Goal: Task Accomplishment & Management: Use online tool/utility

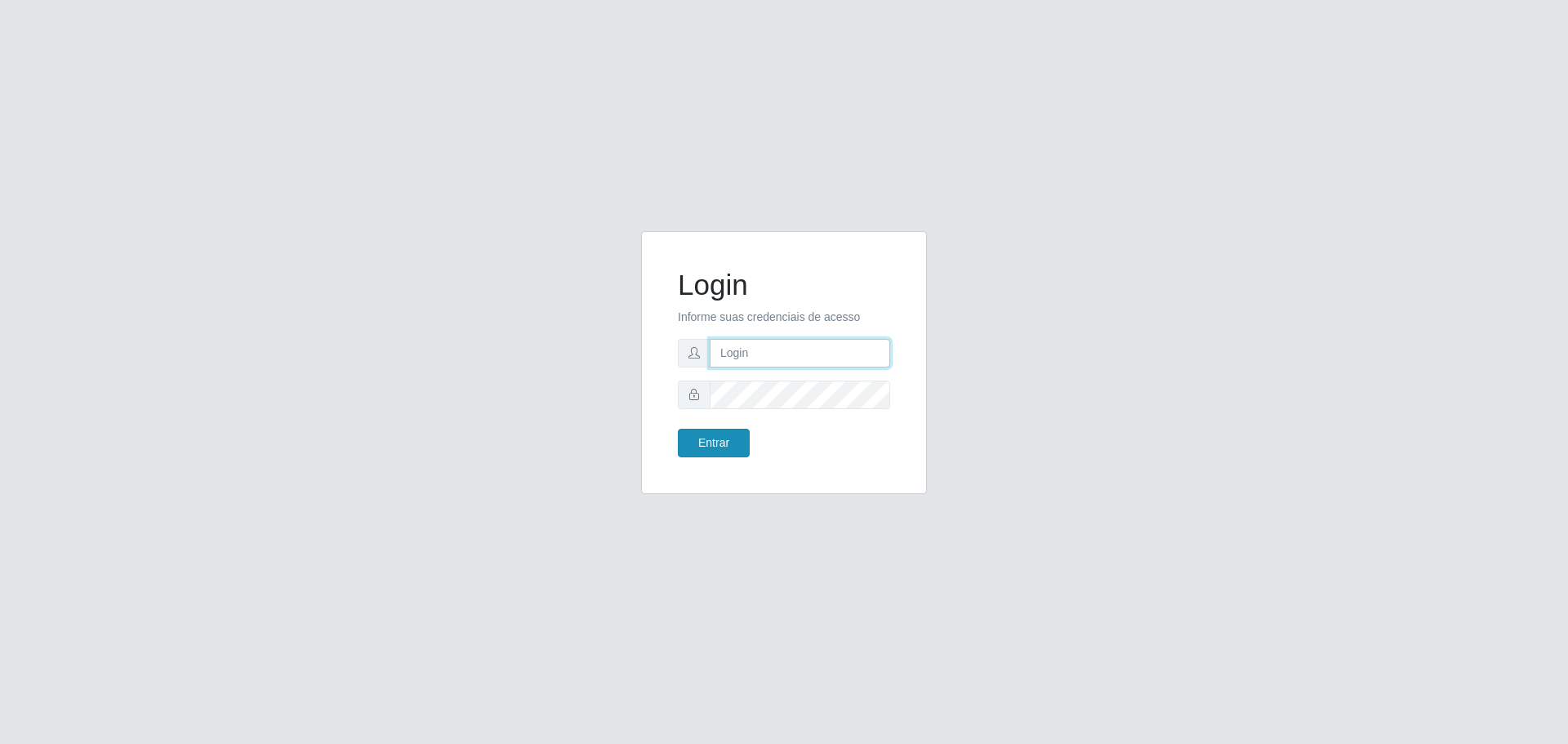
type input "[EMAIL_ADDRESS][DOMAIN_NAME]"
click at [711, 442] on button "Entrar" at bounding box center [714, 443] width 72 height 29
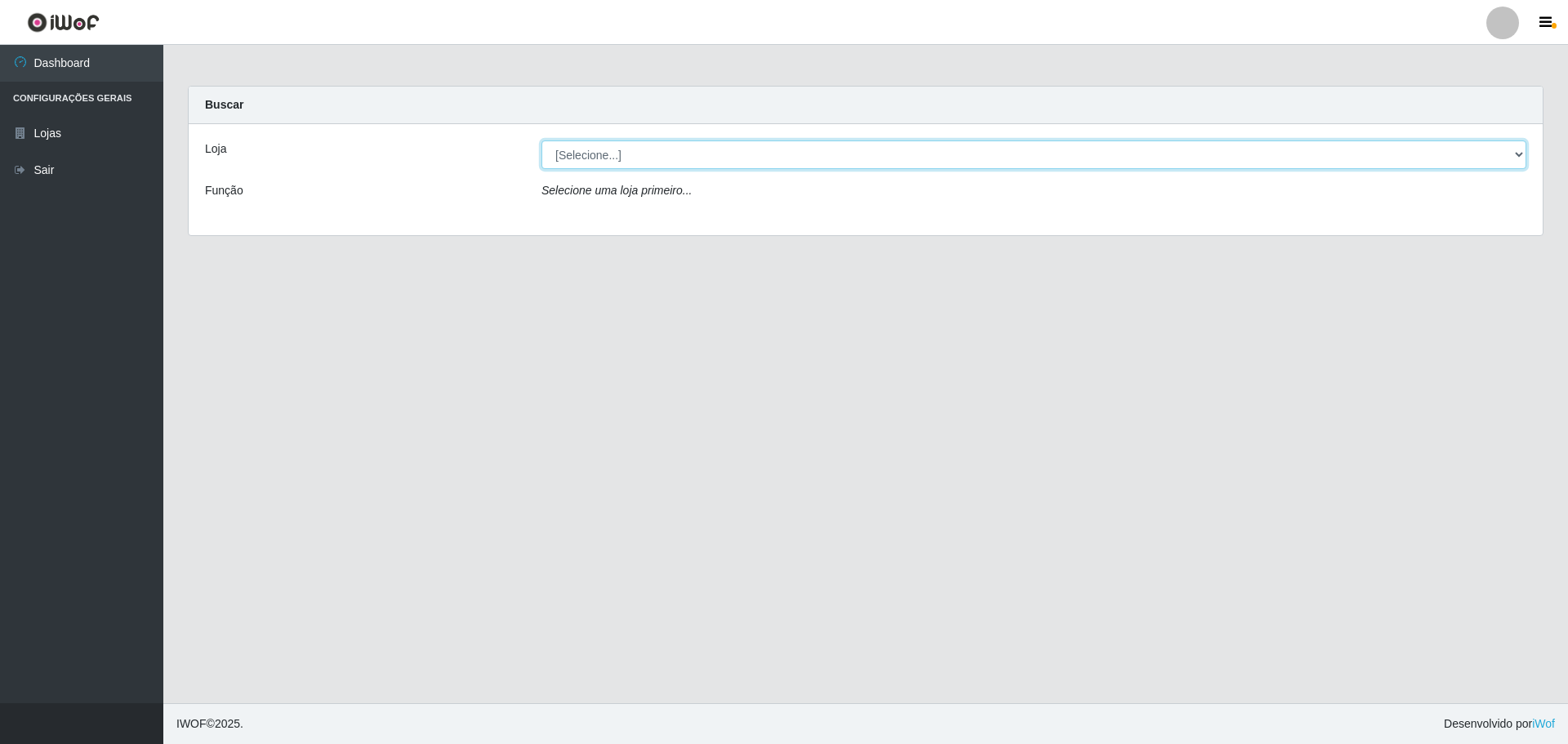
click at [629, 154] on select "[Selecione...] [GEOGRAPHIC_DATA] - [GEOGRAPHIC_DATA][DATE]" at bounding box center [1033, 155] width 984 height 29
select select "527"
click at [541, 141] on select "[Selecione...] [GEOGRAPHIC_DATA] - [GEOGRAPHIC_DATA][DATE]" at bounding box center [1033, 155] width 984 height 29
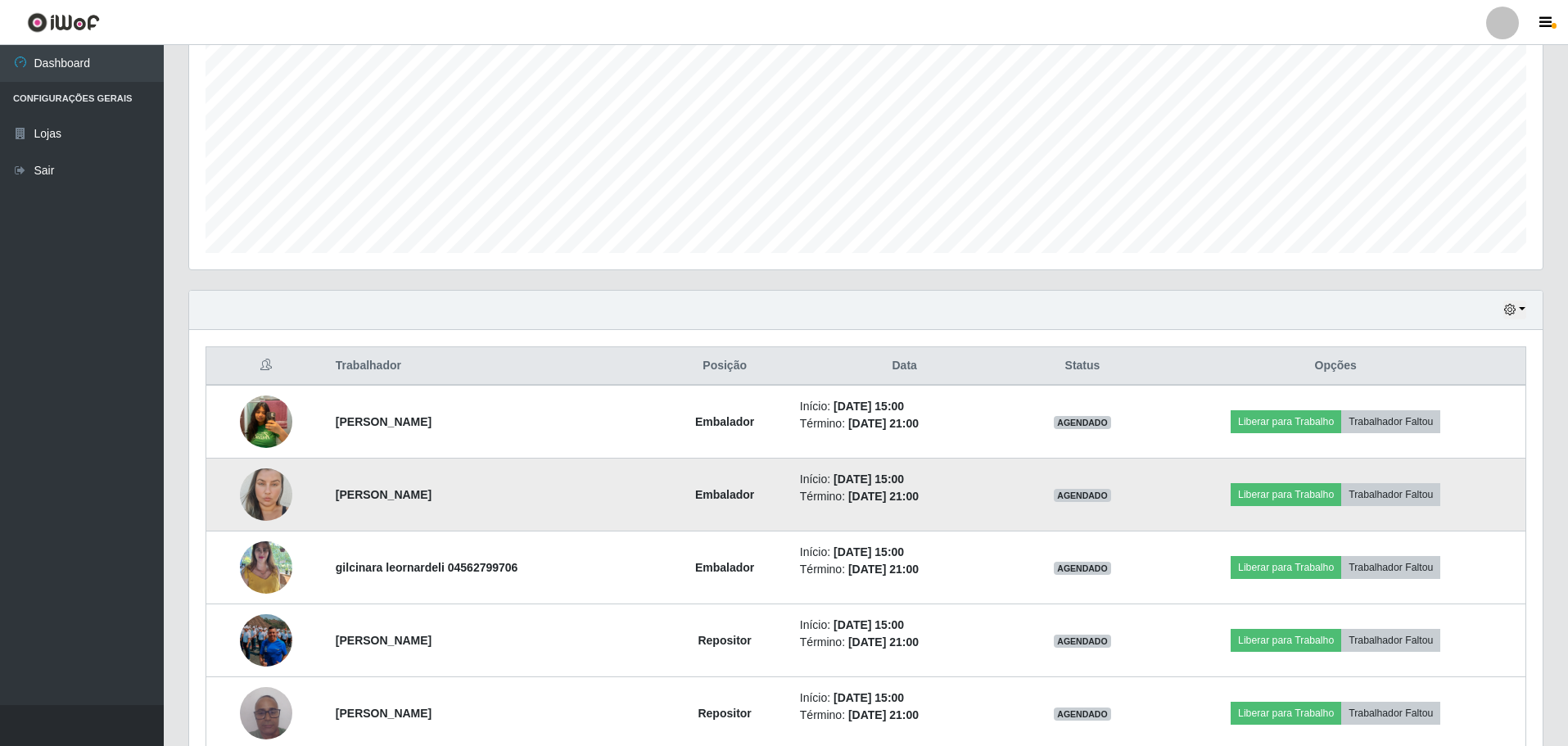
scroll to position [415, 0]
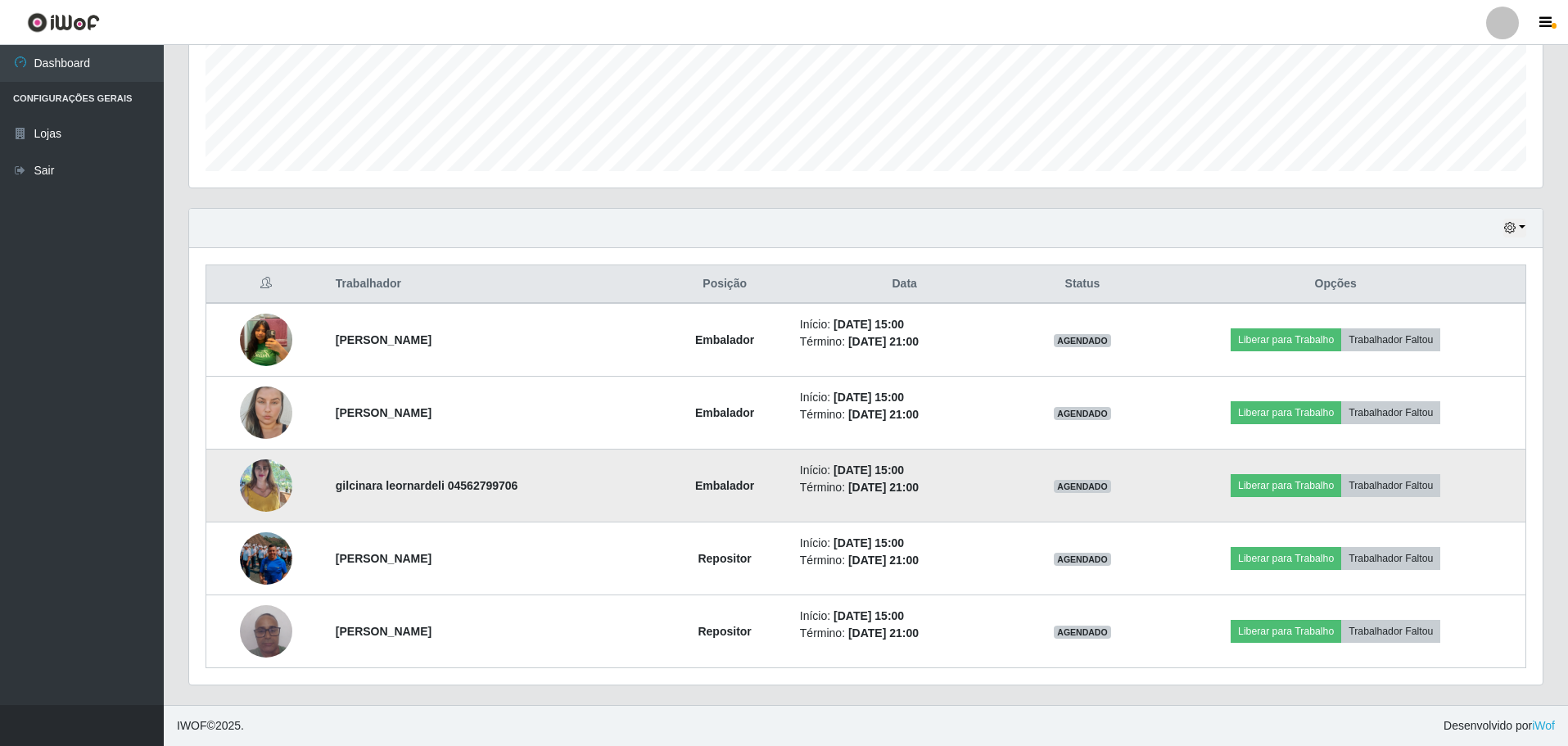
click at [734, 496] on td "Embalador" at bounding box center [725, 486] width 130 height 73
click at [1299, 484] on button "Liberar para Trabalho" at bounding box center [1286, 485] width 111 height 23
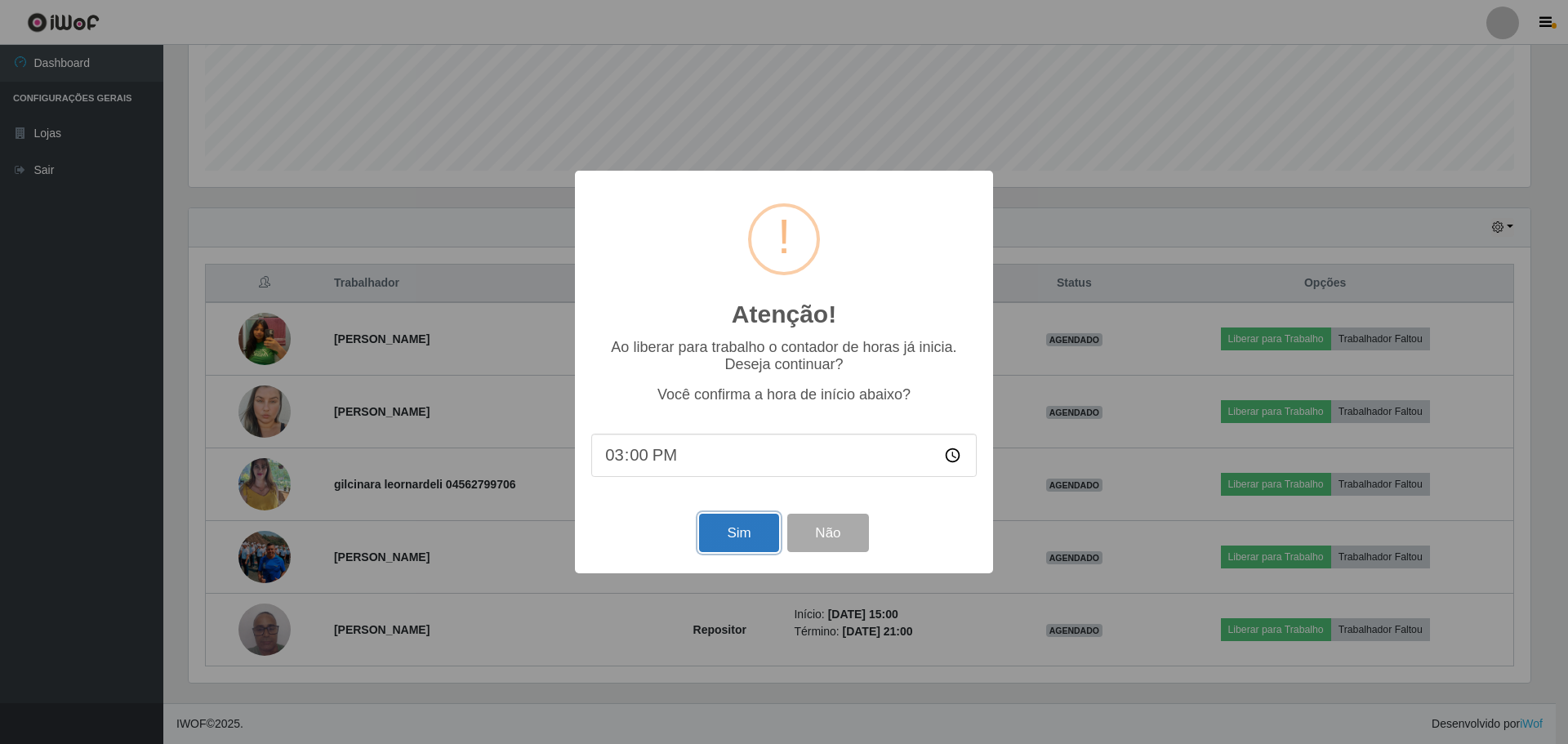
click at [738, 536] on button "Sim" at bounding box center [738, 533] width 79 height 39
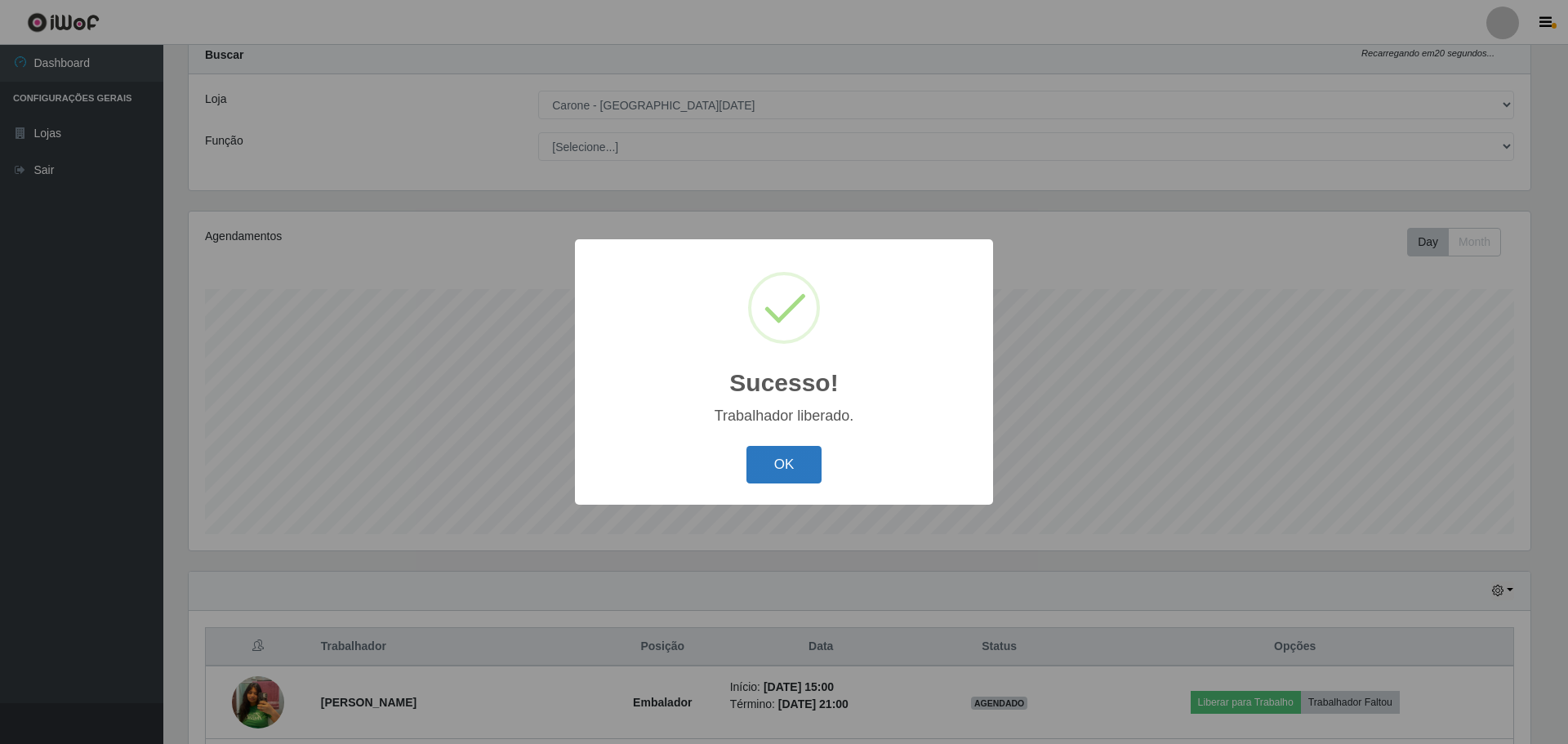
click at [783, 463] on button "OK" at bounding box center [784, 465] width 75 height 39
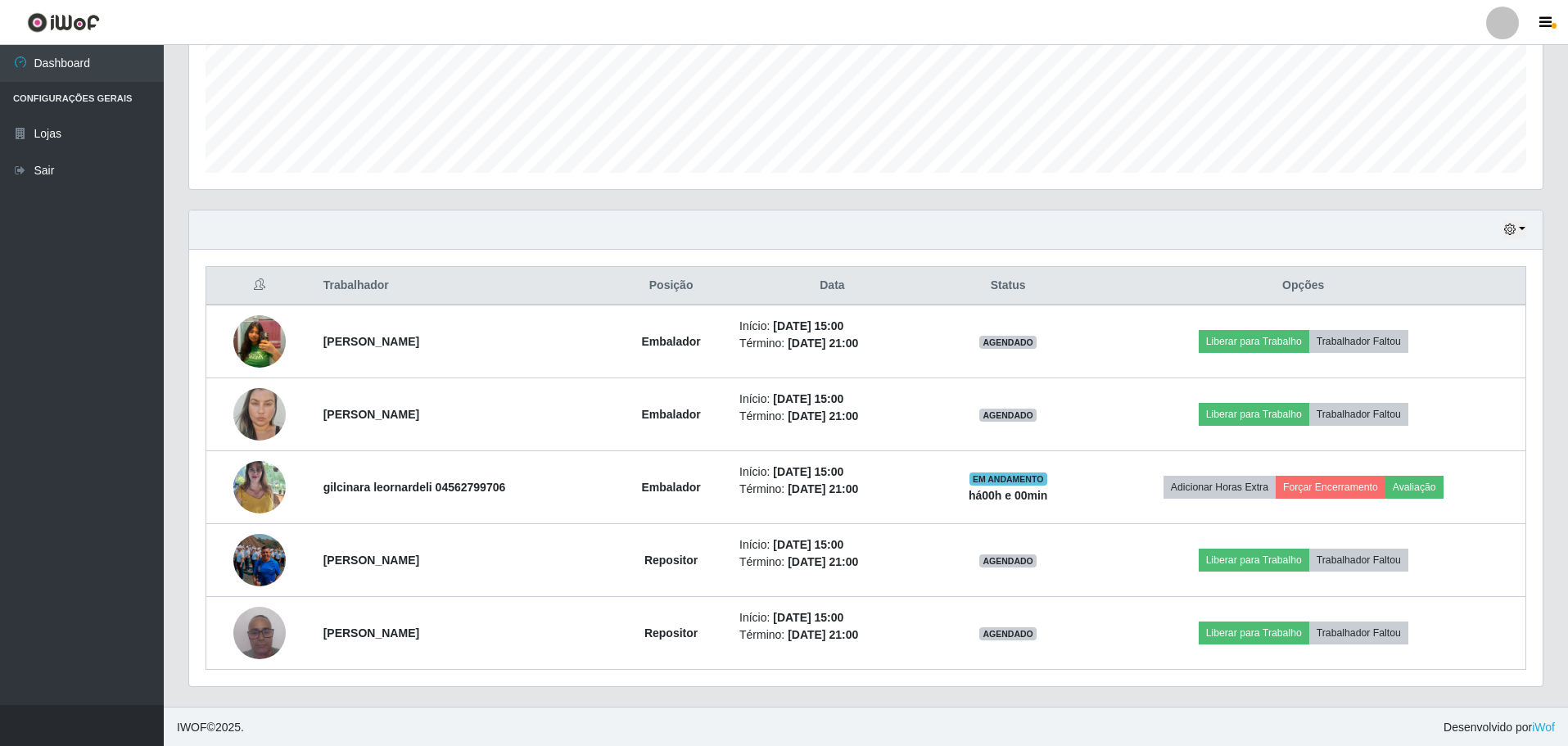
scroll to position [415, 0]
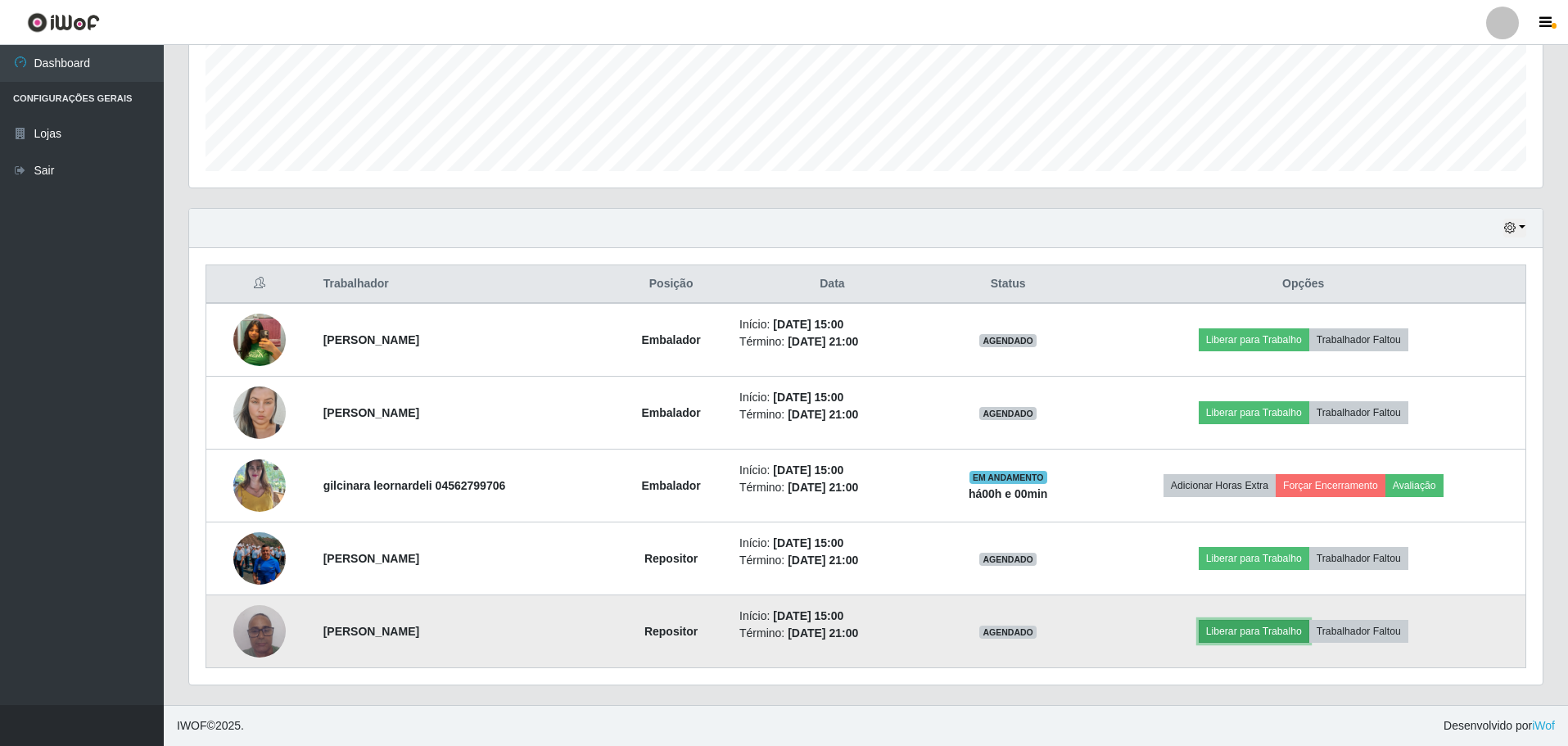
click at [1248, 632] on button "Liberar para Trabalho" at bounding box center [1254, 631] width 111 height 23
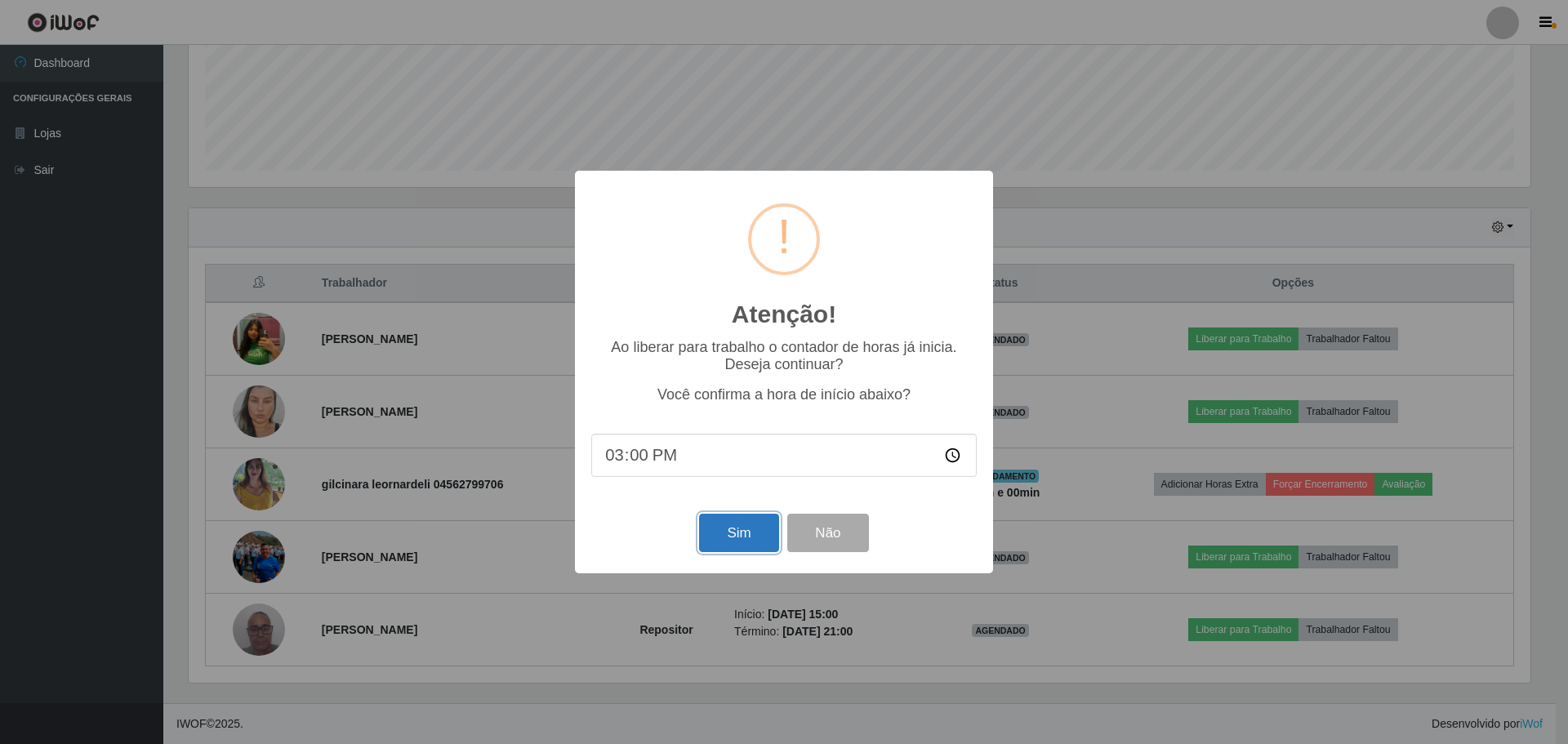
click at [707, 538] on button "Sim" at bounding box center [738, 533] width 79 height 39
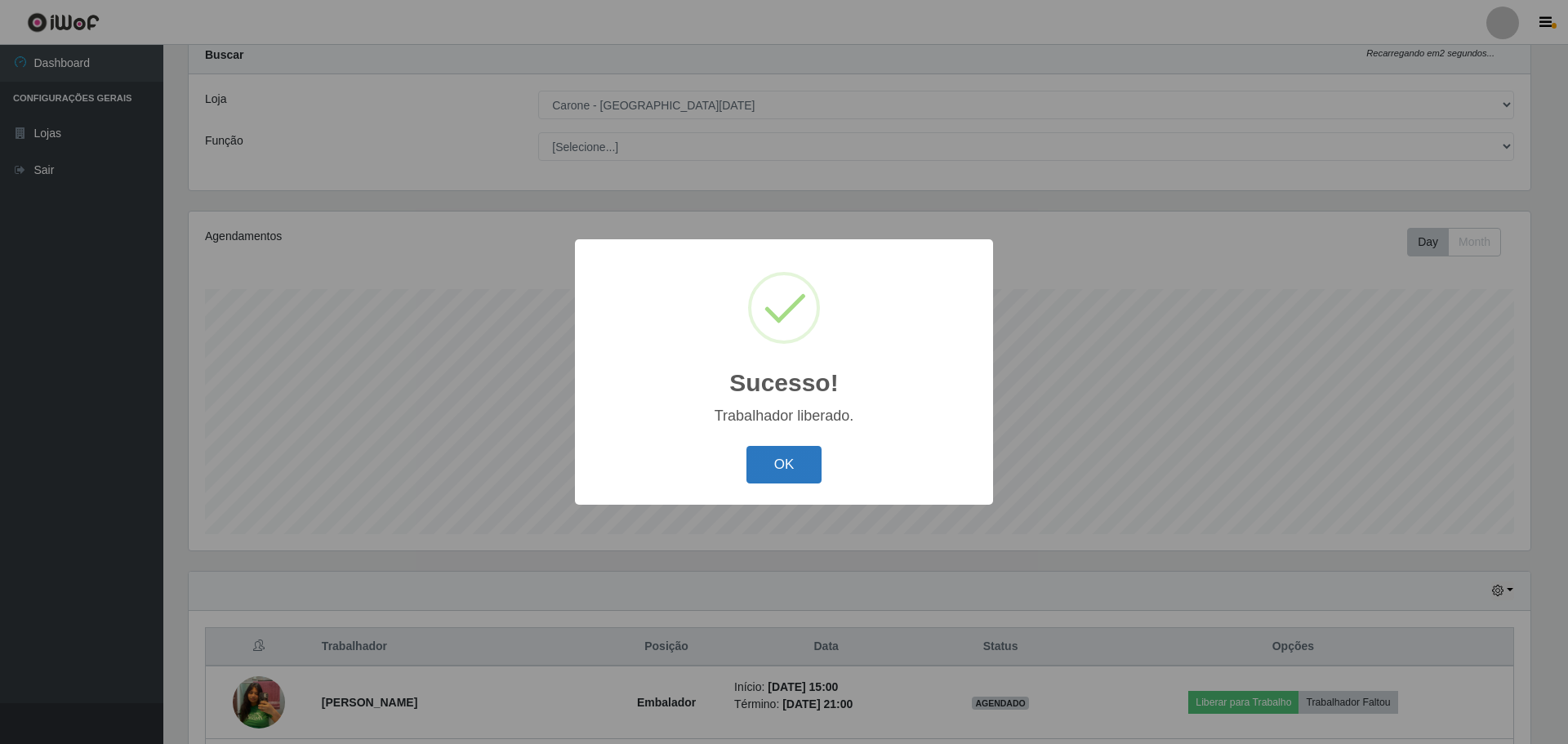
click at [813, 469] on button "OK" at bounding box center [784, 465] width 75 height 39
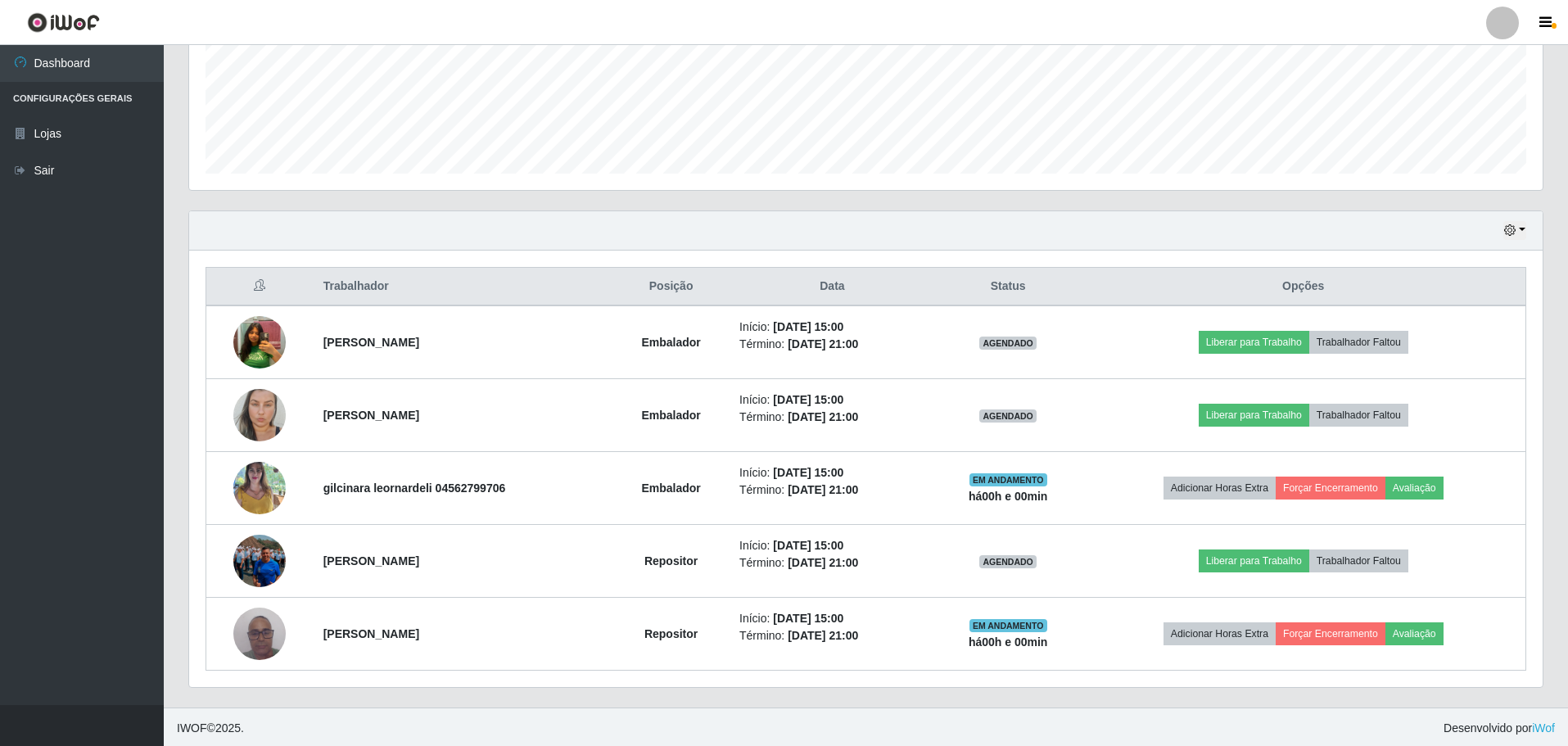
scroll to position [415, 0]
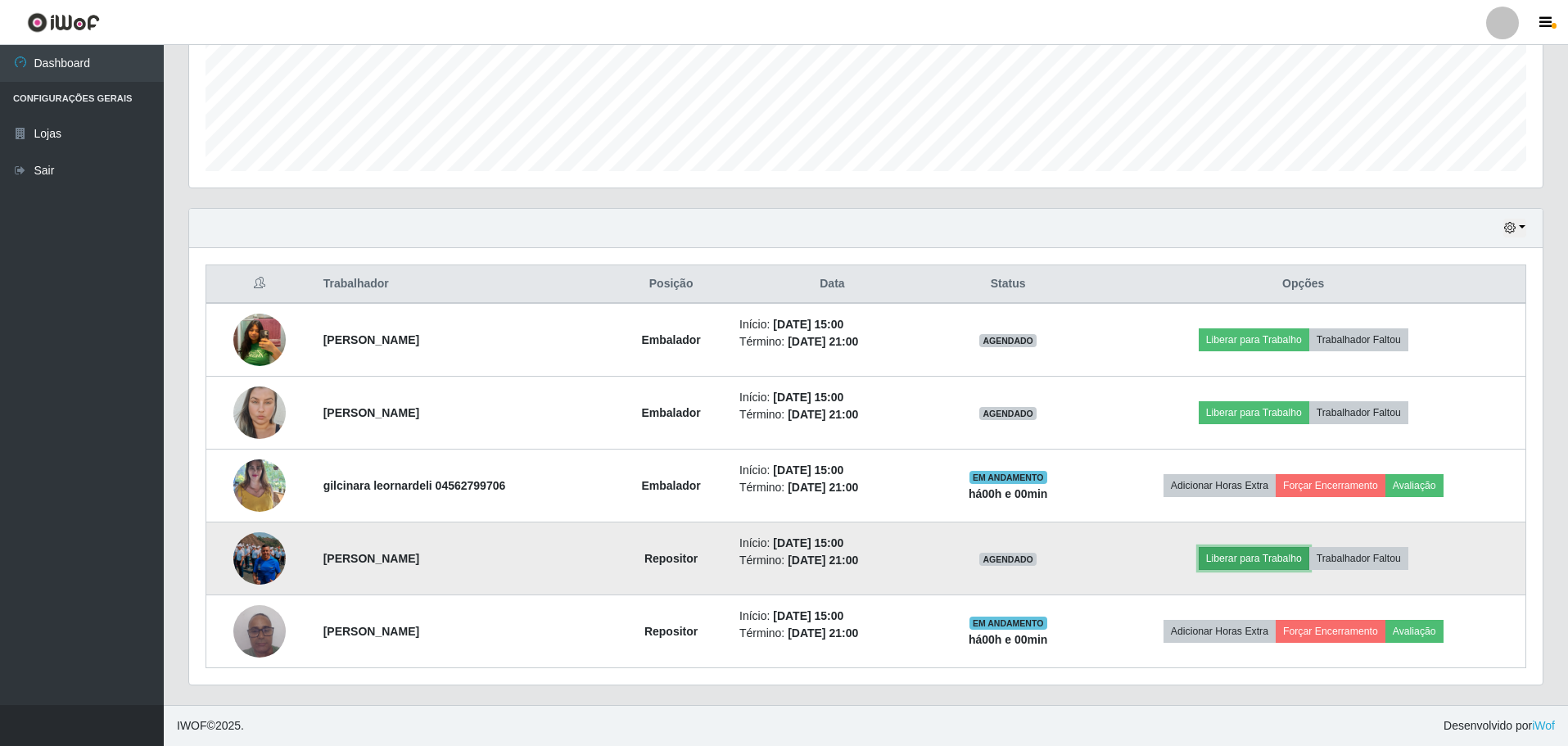
click at [1227, 553] on button "Liberar para Trabalho" at bounding box center [1254, 558] width 111 height 23
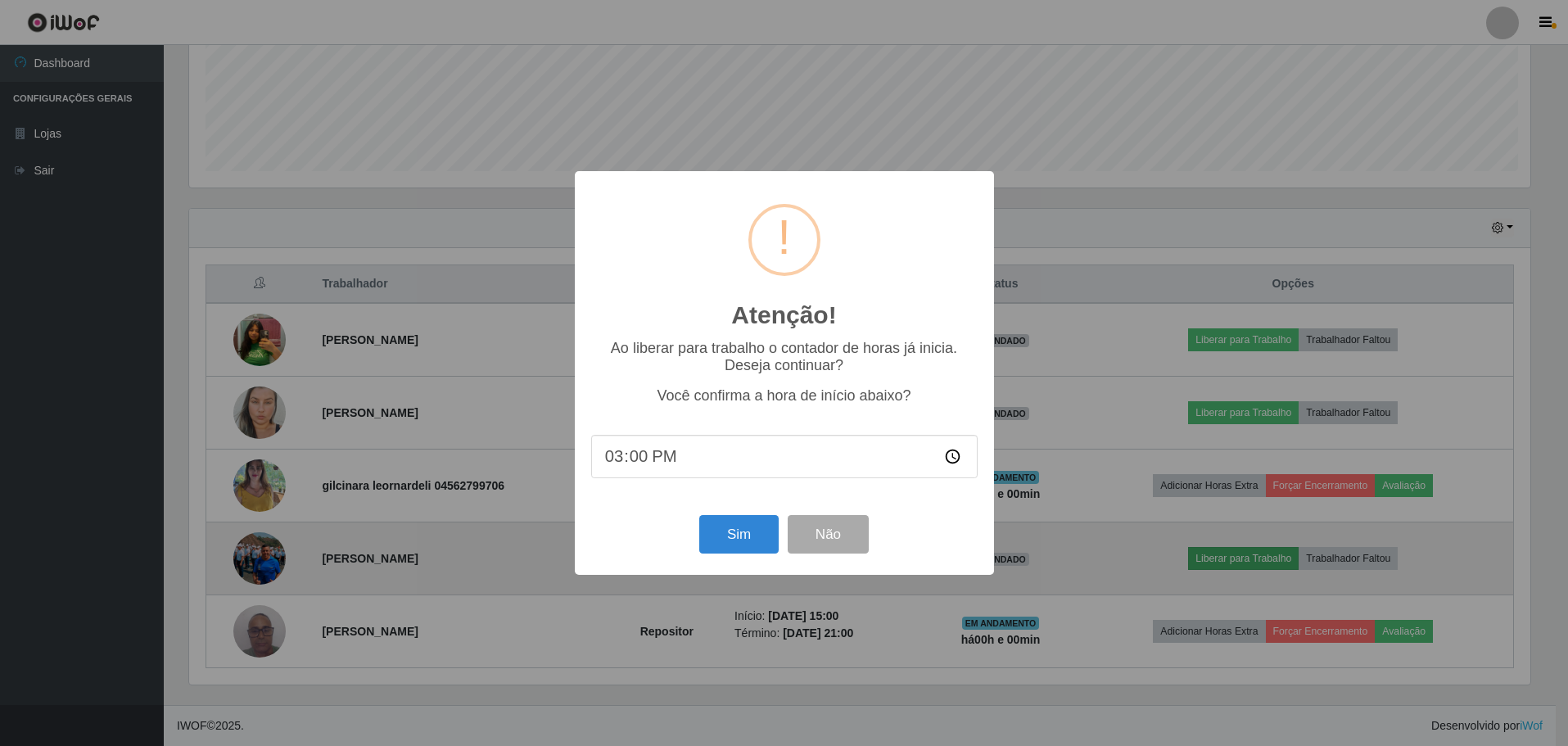
scroll to position [340, 1345]
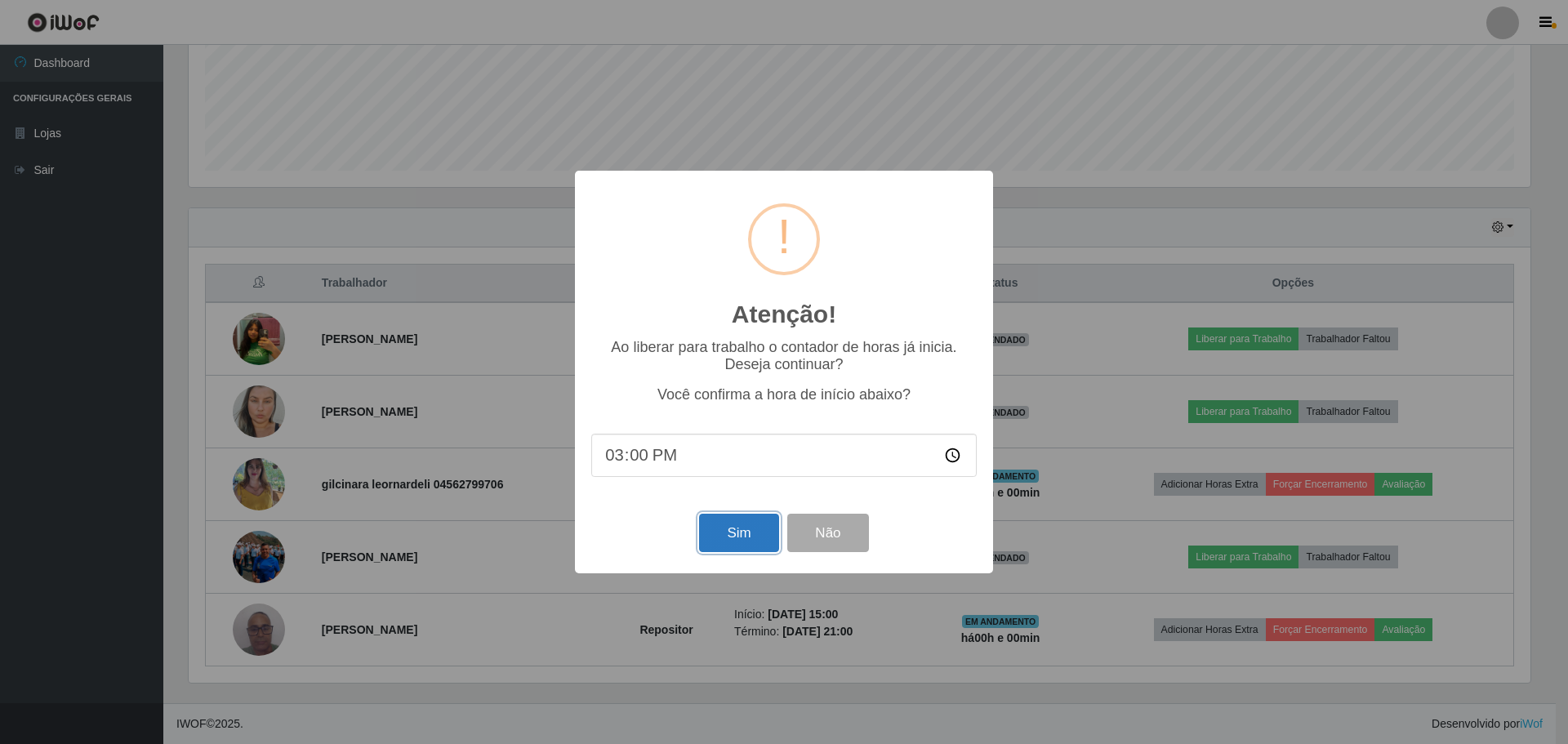
click at [711, 545] on button "Sim" at bounding box center [738, 533] width 79 height 39
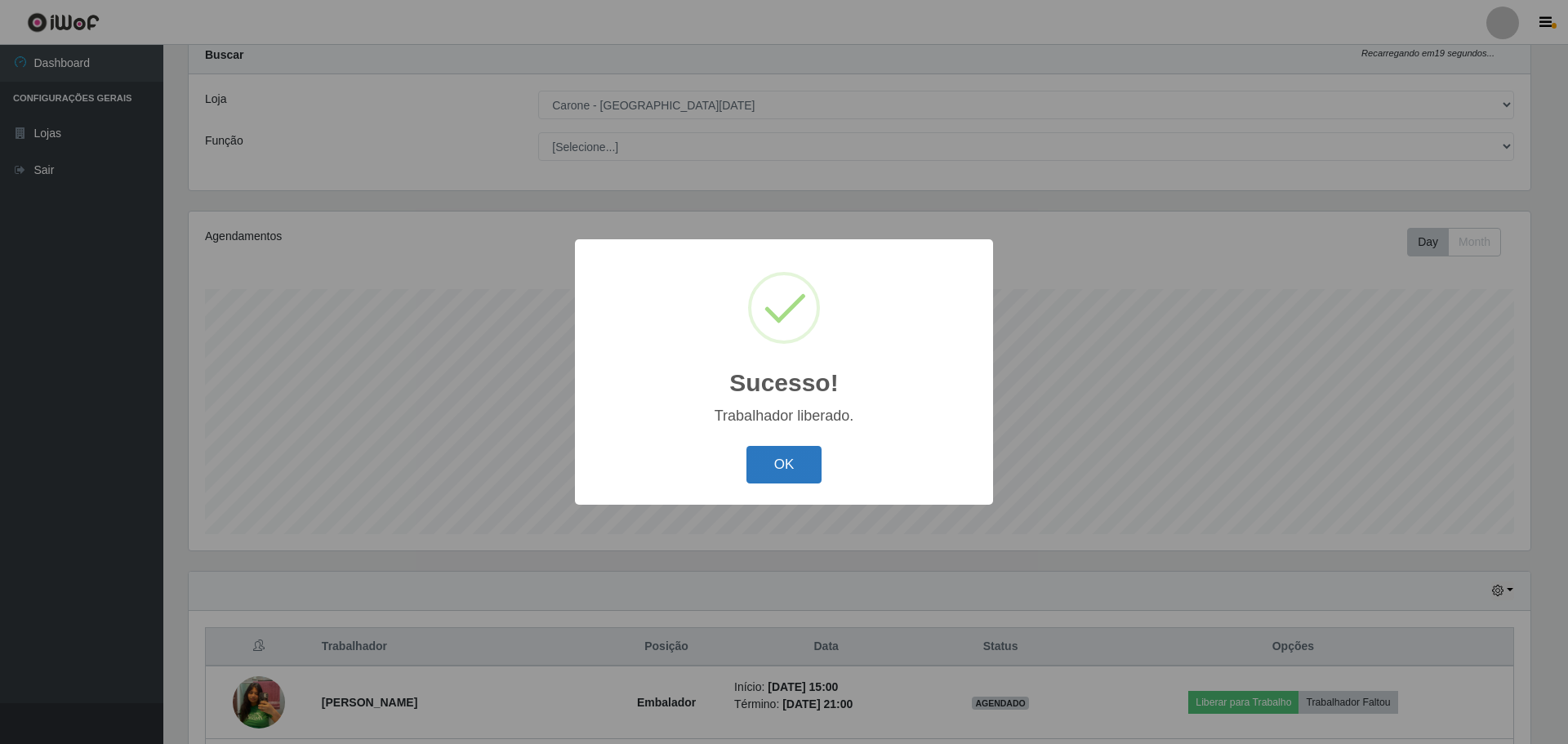
click at [807, 453] on button "OK" at bounding box center [784, 465] width 75 height 39
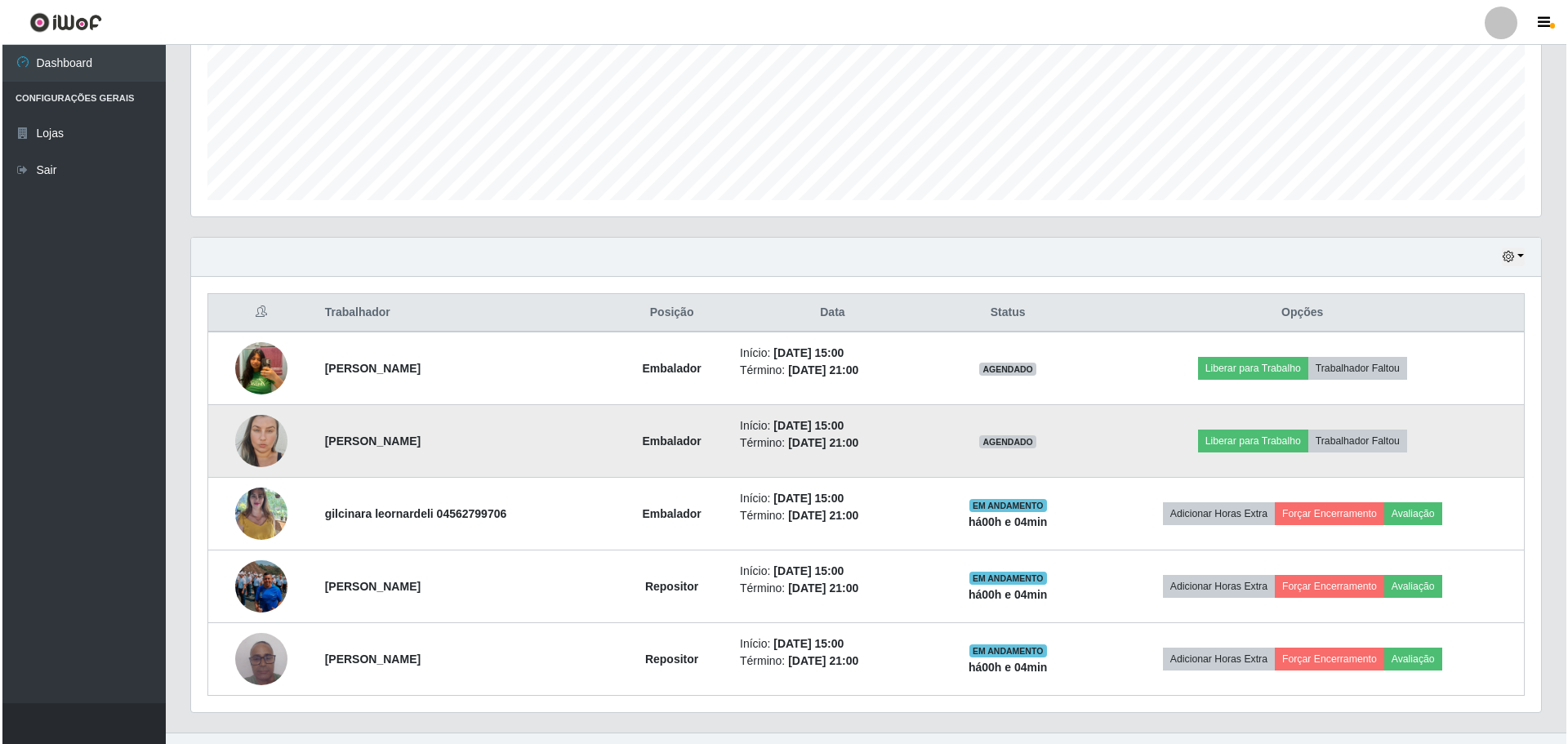
scroll to position [413, 0]
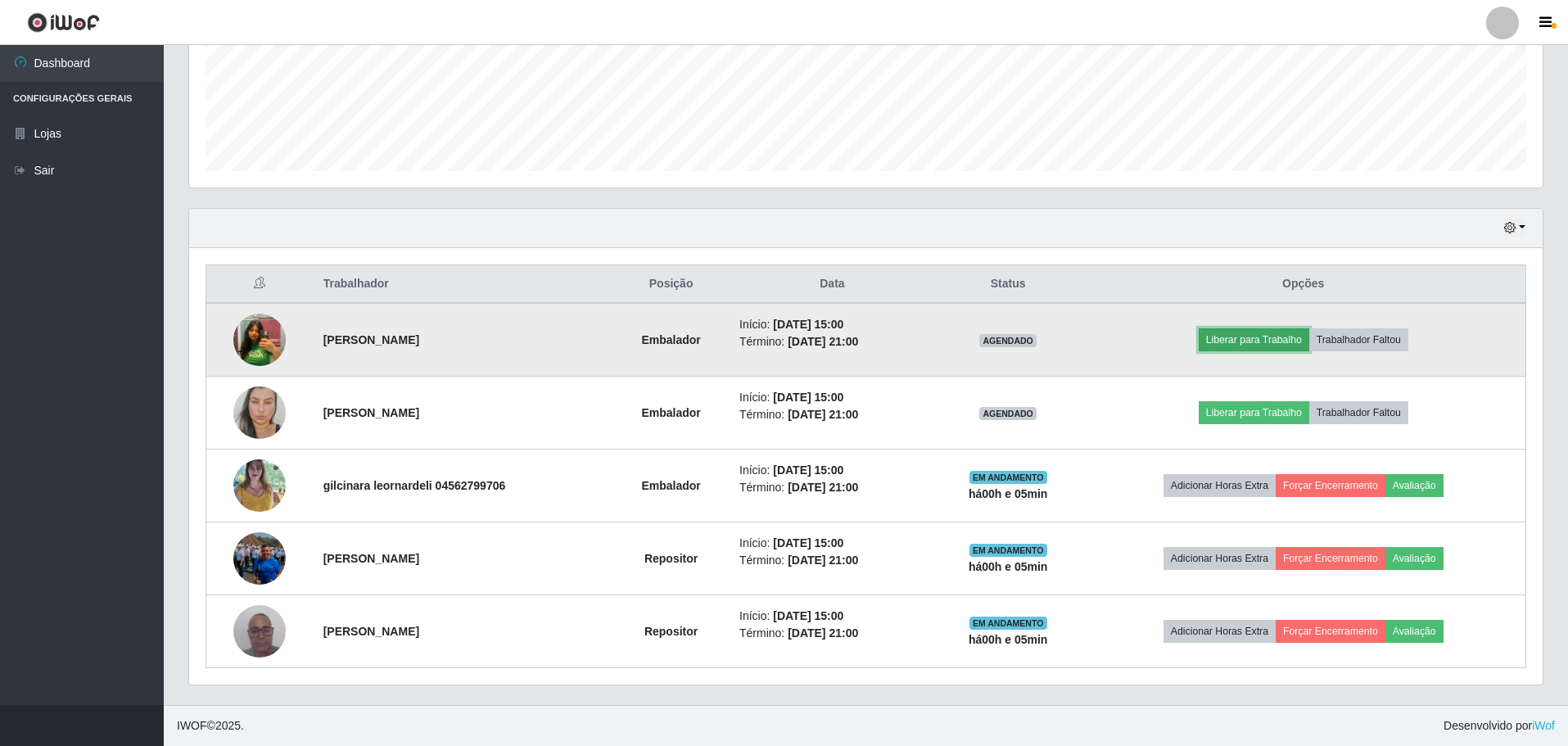
click at [1272, 331] on button "Liberar para Trabalho" at bounding box center [1254, 340] width 111 height 23
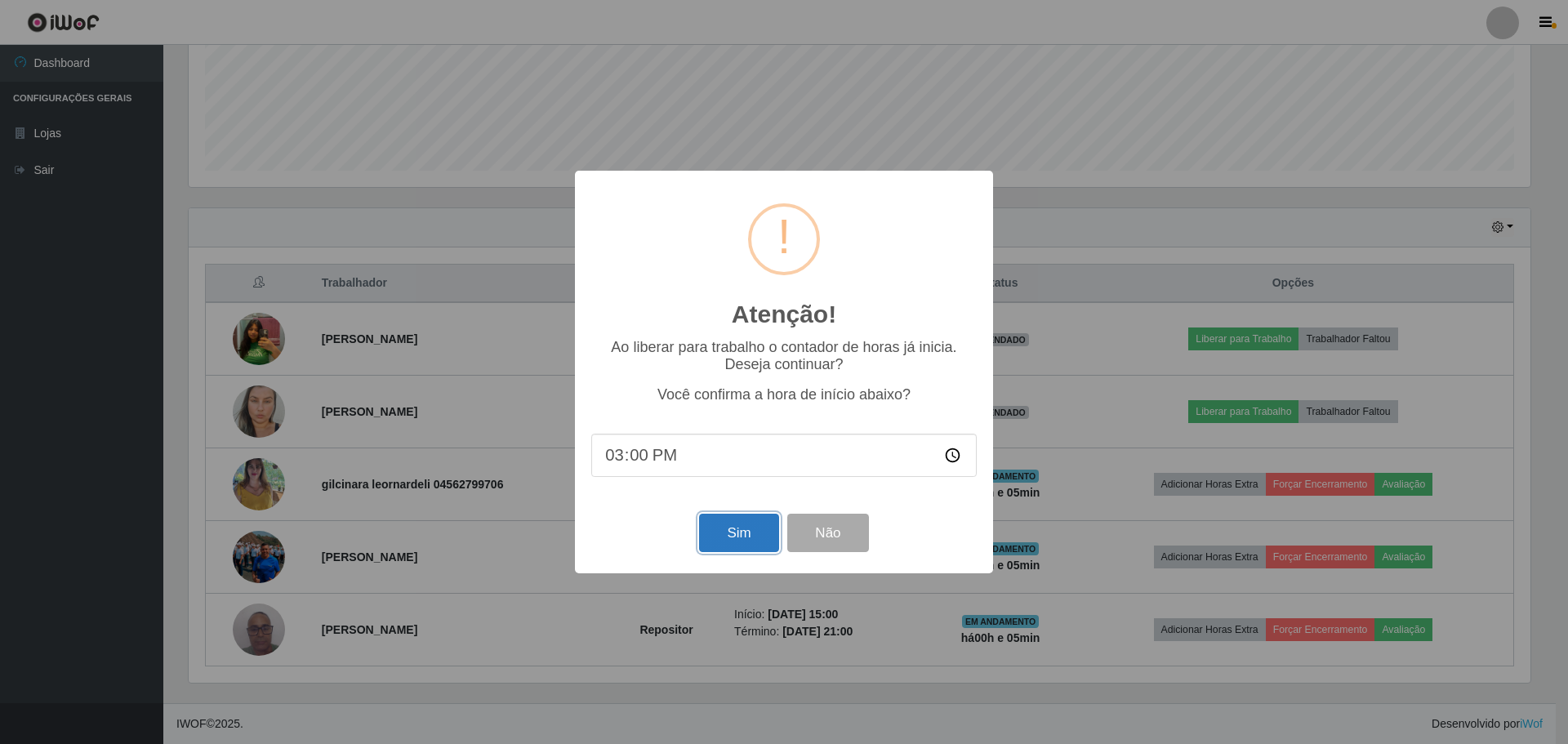
click at [717, 530] on button "Sim" at bounding box center [738, 533] width 79 height 39
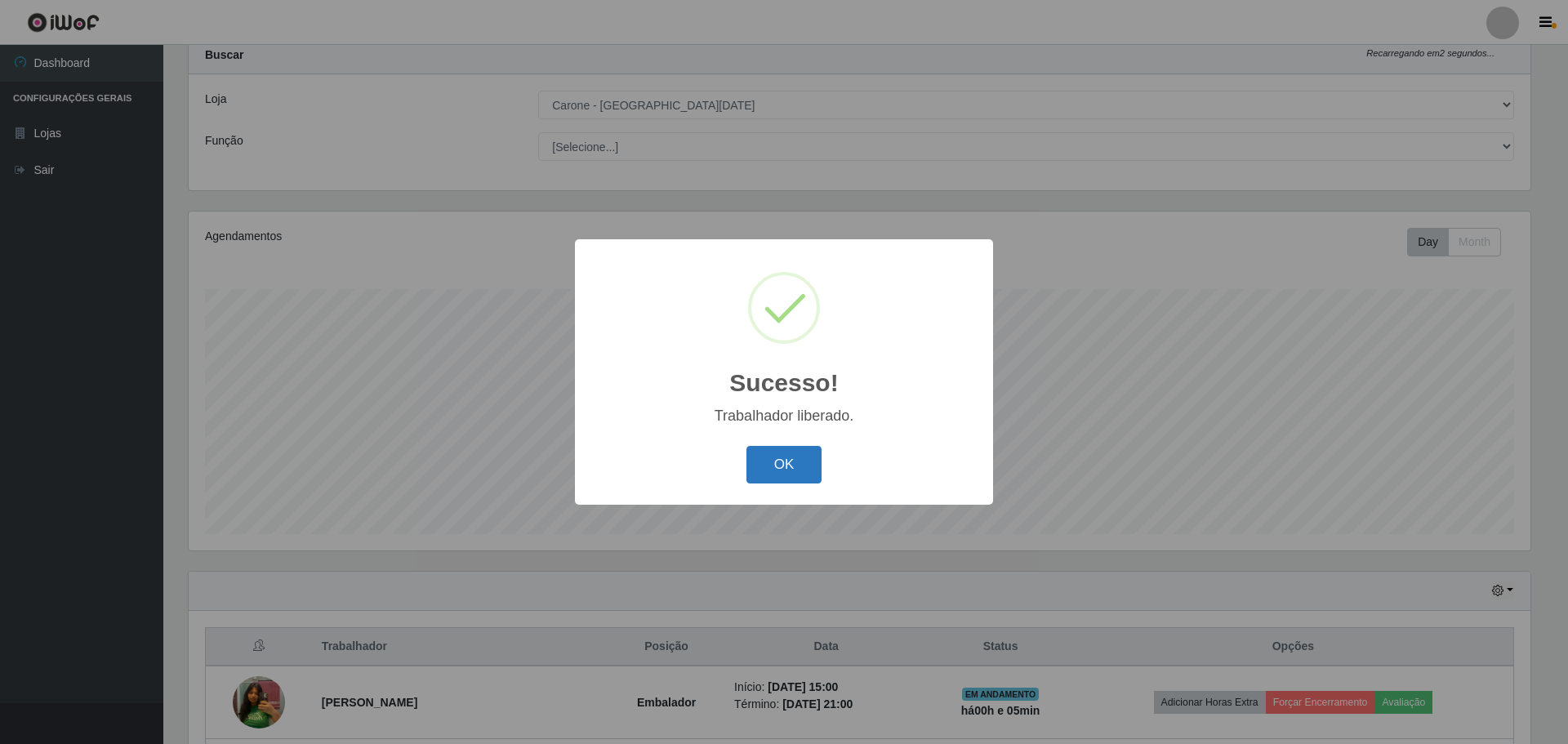
click at [784, 460] on button "OK" at bounding box center [784, 465] width 75 height 39
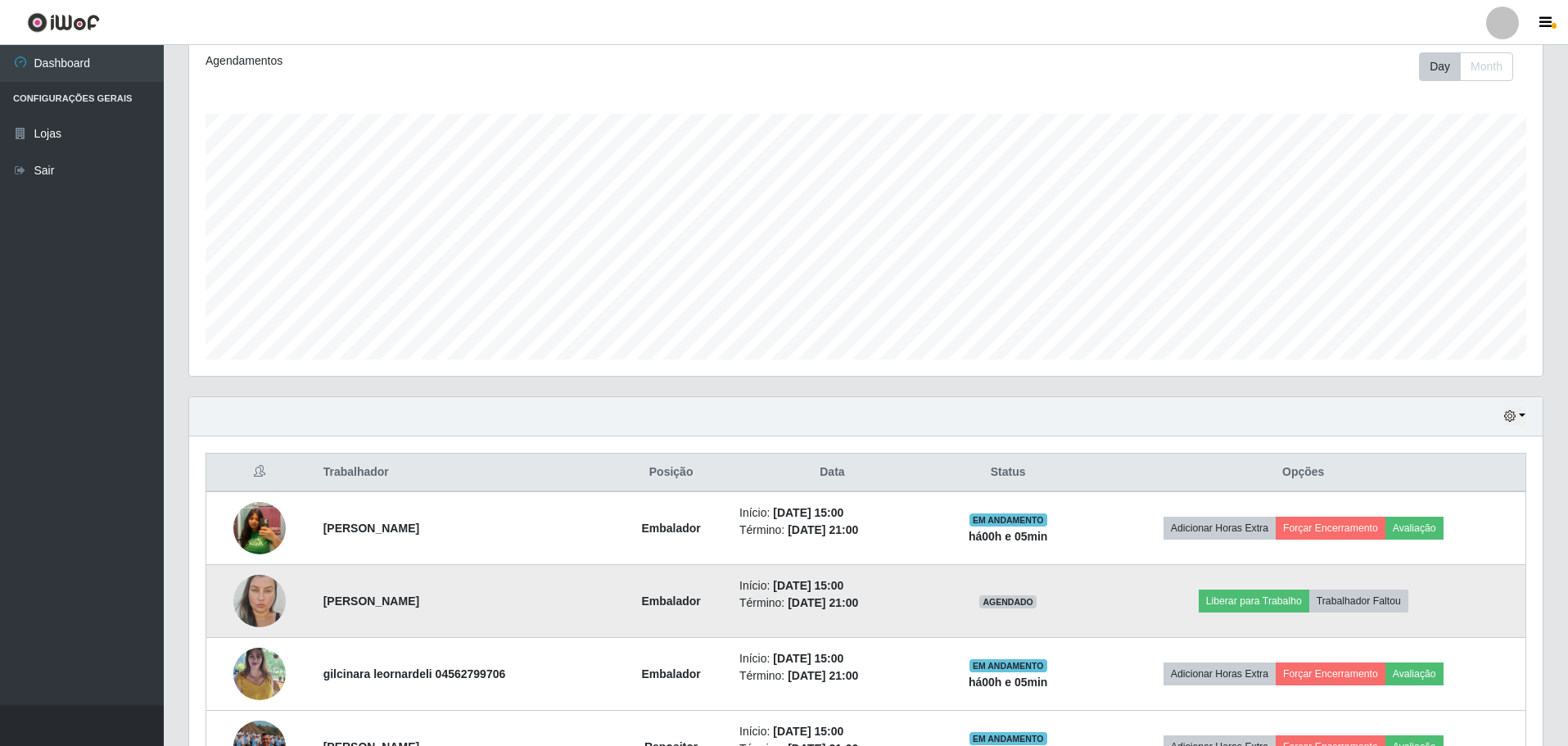
scroll to position [415, 0]
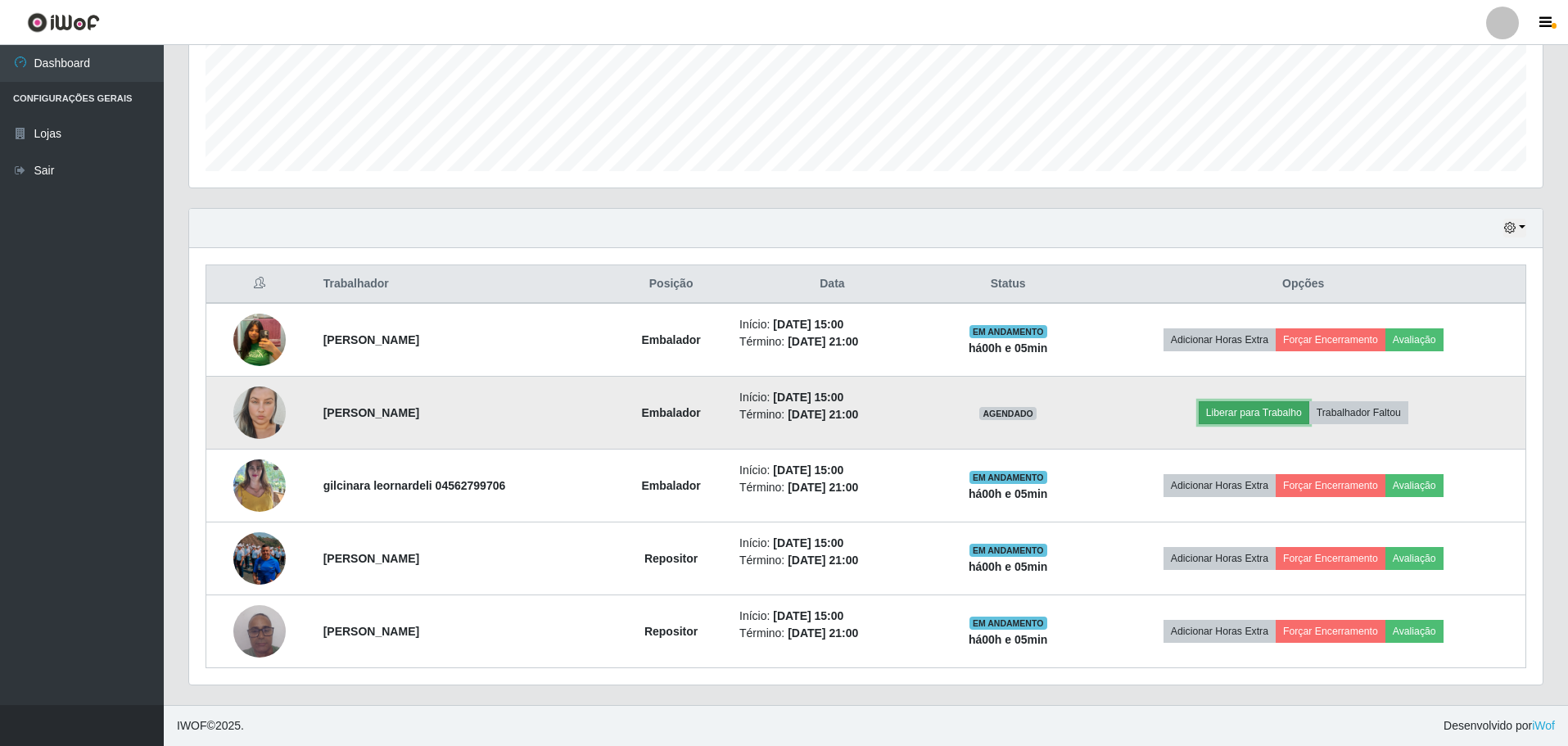
click at [1246, 416] on button "Liberar para Trabalho" at bounding box center [1254, 413] width 111 height 23
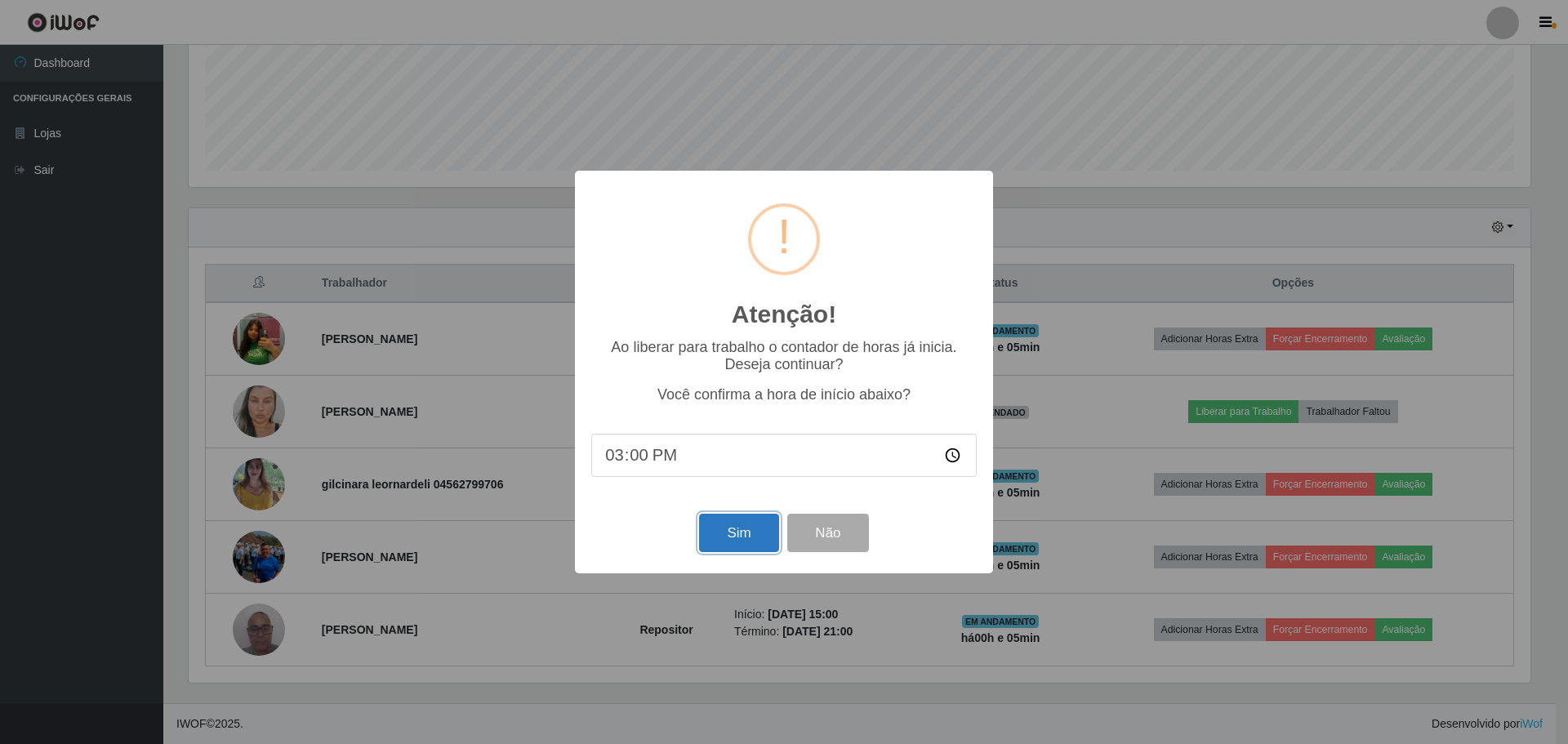
click at [753, 531] on button "Sim" at bounding box center [738, 533] width 79 height 39
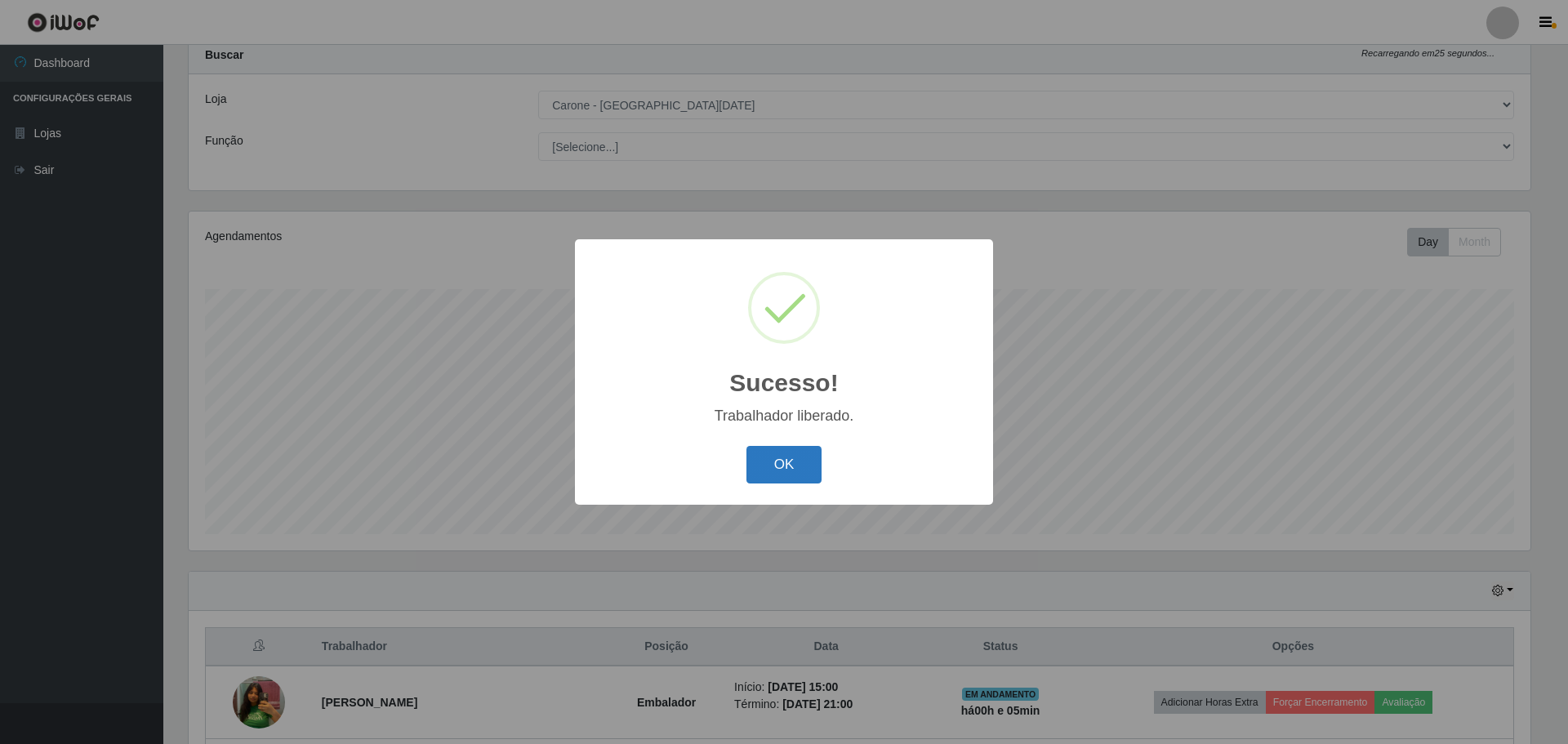
click at [777, 456] on button "OK" at bounding box center [784, 465] width 75 height 39
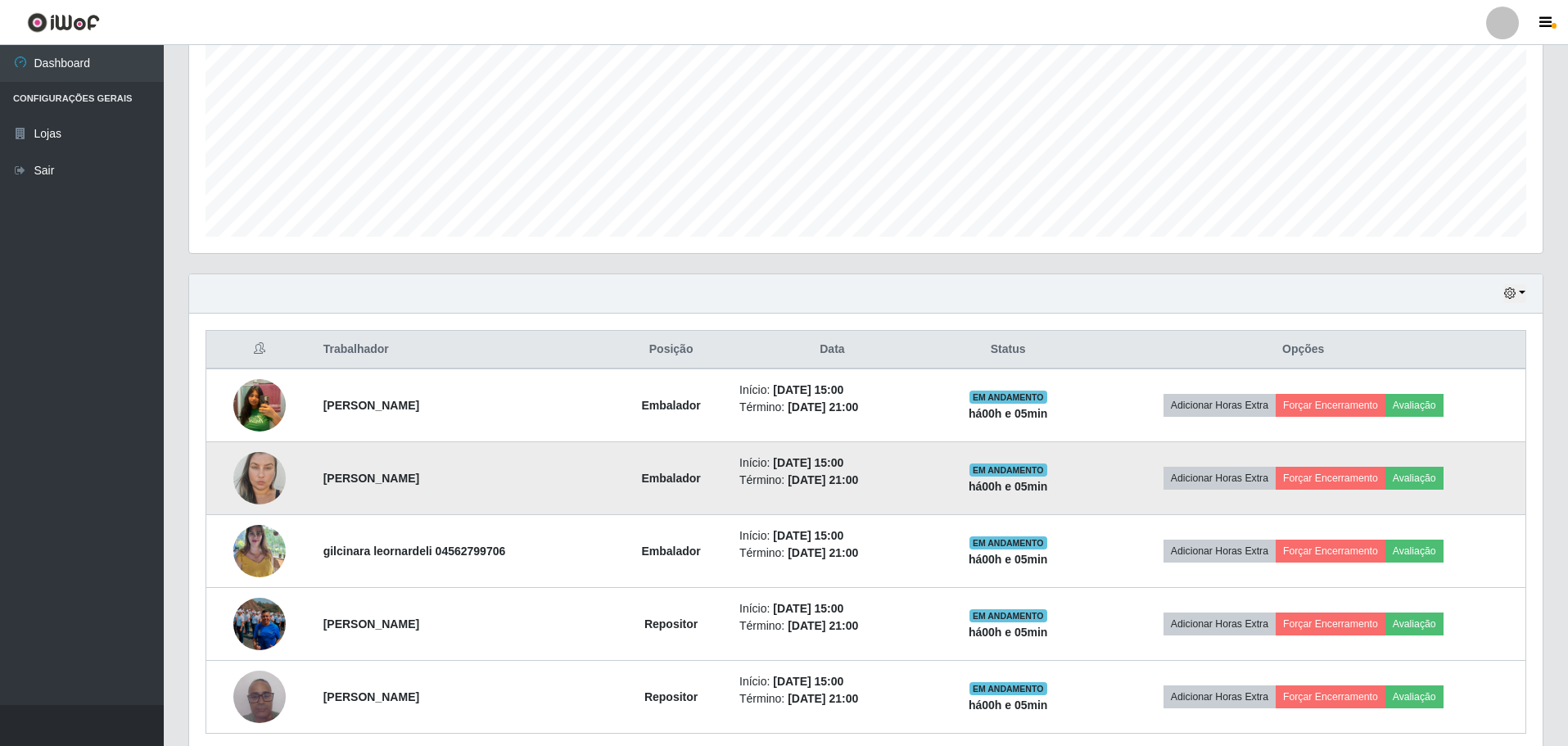
scroll to position [378, 0]
